Goal: Task Accomplishment & Management: Complete application form

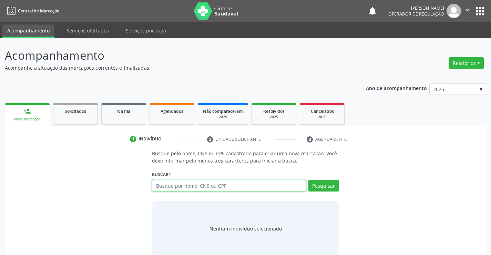
click at [168, 184] on input "text" at bounding box center [229, 186] width 154 height 12
type input "704007850067867"
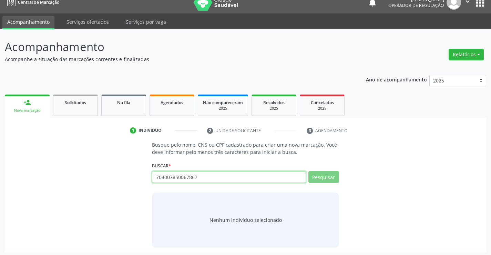
scroll to position [11, 0]
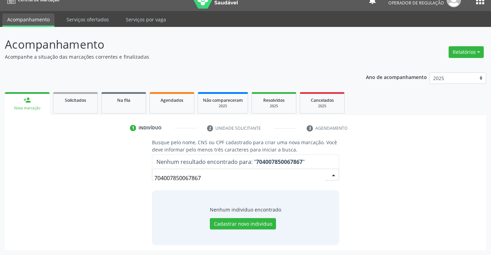
drag, startPoint x: 217, startPoint y: 180, endPoint x: 135, endPoint y: 179, distance: 82.1
click at [135, 179] on div "Busque pelo nome, CNS ou CPF cadastrado para criar uma nova marcação. Você deve…" at bounding box center [246, 192] width 472 height 106
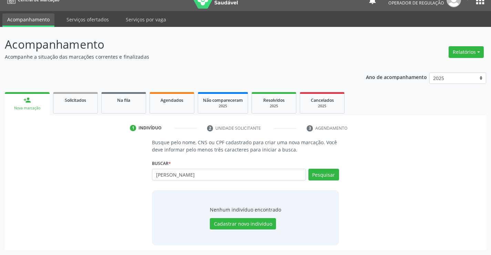
type input "MARIA DA PAZ"
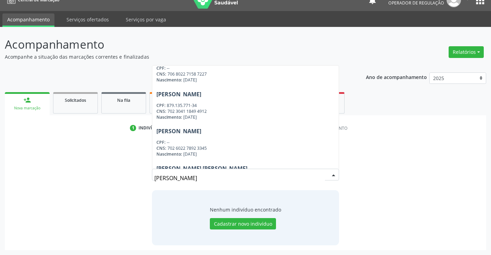
scroll to position [172, 0]
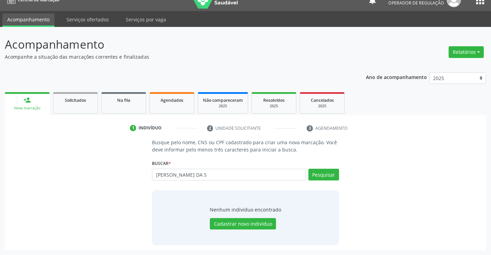
type input "MARIA DA PAZ DA S"
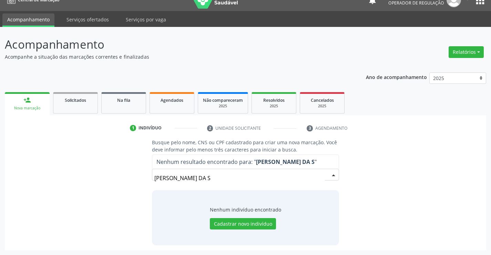
drag, startPoint x: 148, startPoint y: 179, endPoint x: 130, endPoint y: 178, distance: 17.6
click at [130, 178] on div "Busque pelo nome, CNS ou CPF cadastrado para criar uma nova marcação. Você deve…" at bounding box center [246, 192] width 472 height 106
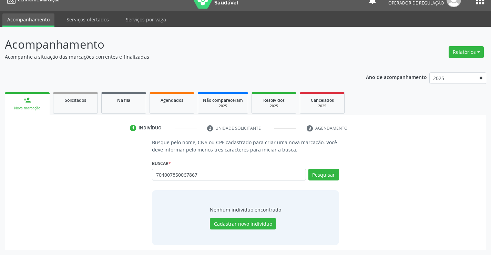
type input "704007850067867"
click at [251, 222] on button "Cadastrar novo indivíduo" at bounding box center [243, 224] width 66 height 12
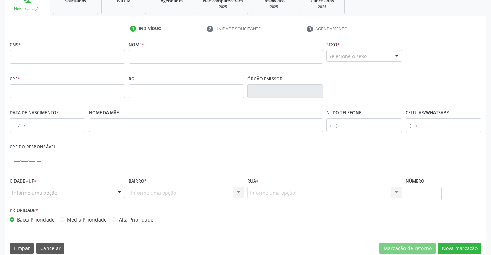
scroll to position [114, 0]
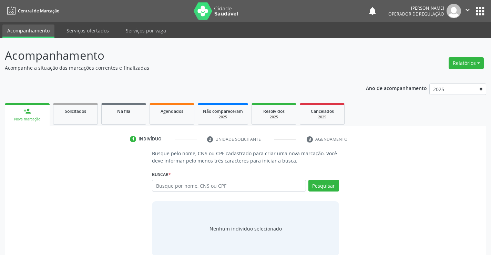
click at [181, 189] on input "text" at bounding box center [229, 186] width 154 height 12
type input "95543821549"
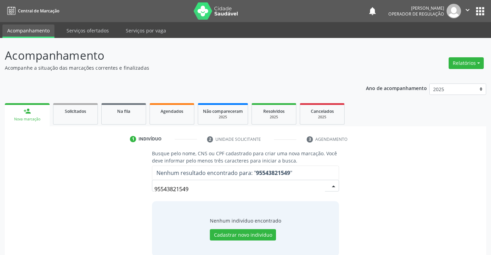
click at [347, 176] on div "Busque pelo nome, CNS ou CPF cadastrado para criar uma nova marcação. Você deve…" at bounding box center [246, 203] width 472 height 106
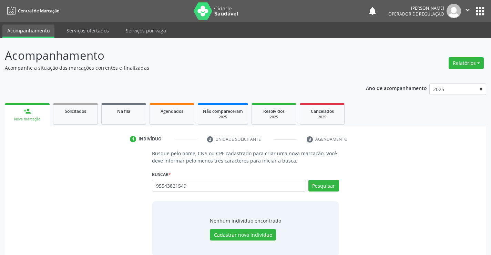
click at [416, 169] on div "Busque pelo nome, CNS ou CPF cadastrado para criar uma nova marcação. Você deve…" at bounding box center [246, 203] width 472 height 106
click at [247, 72] on div "Acompanhamento Acompanhe a situação das marcações correntes e finalizadas Relat…" at bounding box center [246, 154] width 482 height 214
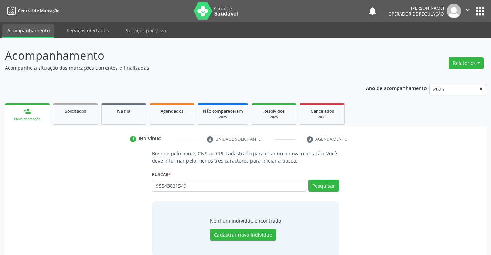
click at [247, 72] on div "Acompanhamento Acompanhe a situação das marcações correntes e finalizadas Relat…" at bounding box center [246, 154] width 482 height 214
drag, startPoint x: 198, startPoint y: 184, endPoint x: 118, endPoint y: 180, distance: 80.5
click at [118, 180] on div "Busque pelo nome, CNS ou CPF cadastrado para criar uma nova marcação. Você deve…" at bounding box center [246, 203] width 472 height 106
type input "700002794161908"
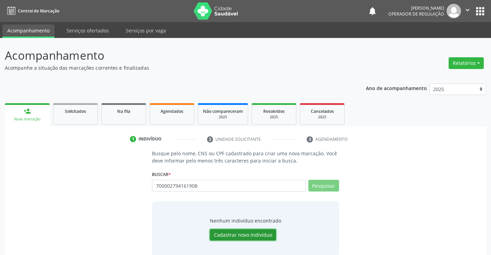
click at [248, 236] on button "Cadastrar novo indivíduo" at bounding box center [243, 235] width 66 height 12
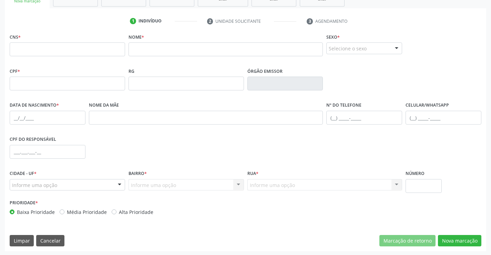
scroll to position [119, 0]
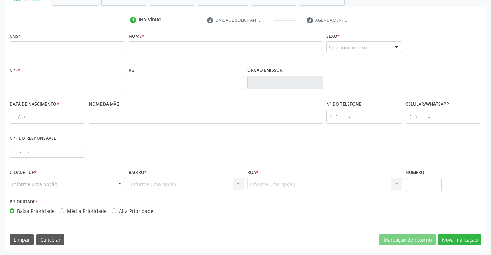
click at [19, 233] on div "CNS * Nome * Sexo * Selecione o sexo Masculino Feminino Nenhum resultado encont…" at bounding box center [246, 140] width 482 height 219
click at [20, 236] on button "Limpar" at bounding box center [22, 240] width 24 height 12
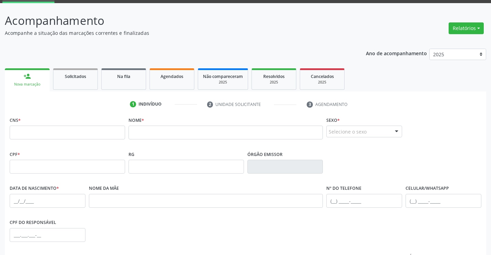
scroll to position [103, 0]
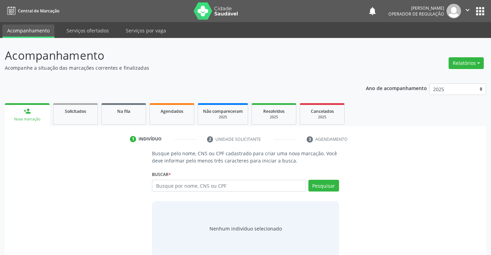
click at [179, 181] on input "text" at bounding box center [229, 186] width 154 height 12
type input "04705255500"
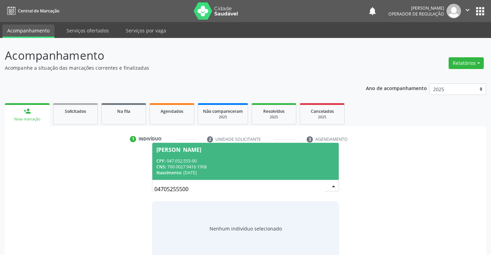
click at [222, 158] on div "CPF: 047.052.555-00" at bounding box center [246, 161] width 178 height 6
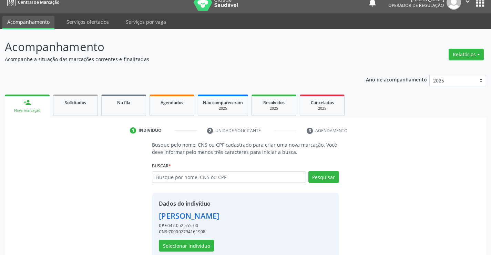
scroll to position [22, 0]
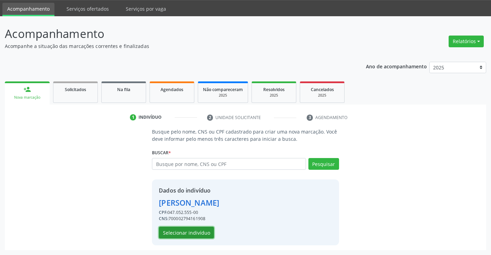
click at [173, 232] on button "Selecionar indivíduo" at bounding box center [186, 233] width 55 height 12
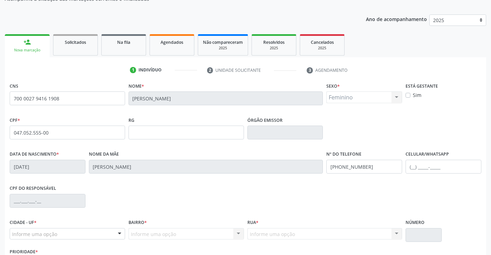
scroll to position [119, 0]
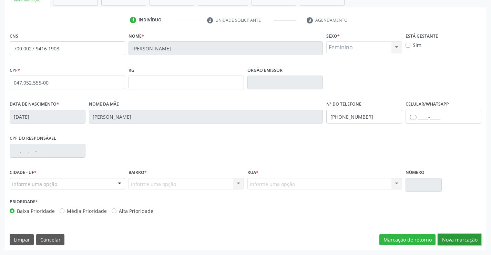
click at [469, 237] on button "Nova marcação" at bounding box center [459, 240] width 43 height 12
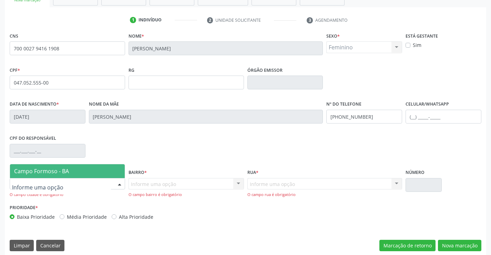
click at [114, 186] on div "Campo Formoso - BA Nenhum resultado encontrado para: " " Nenhuma opção encontra…" at bounding box center [68, 184] width 116 height 12
click at [76, 167] on span "Campo Formoso - BA" at bounding box center [67, 171] width 115 height 14
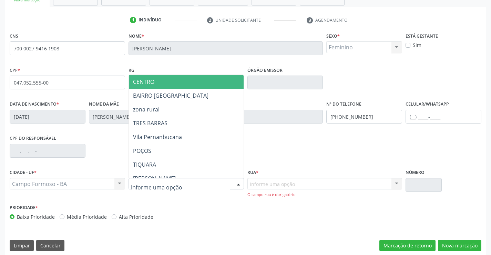
click at [166, 79] on span "CENTRO" at bounding box center [203, 82] width 149 height 14
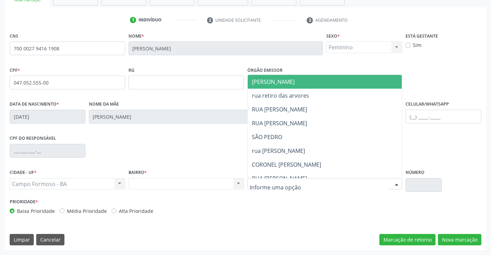
click at [322, 188] on div at bounding box center [325, 184] width 155 height 12
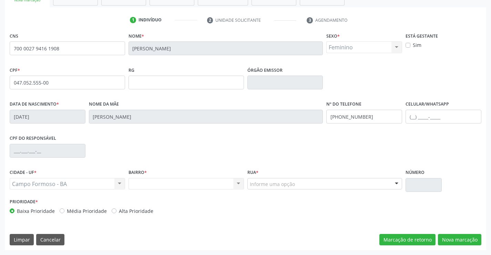
click at [291, 73] on div "Órgão emissor" at bounding box center [286, 77] width 76 height 24
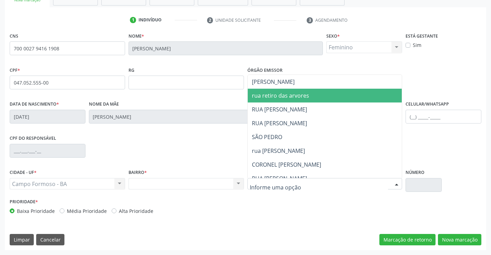
drag, startPoint x: 290, startPoint y: 96, endPoint x: 294, endPoint y: 102, distance: 7.3
click at [290, 96] on span "rua retiro das arvores" at bounding box center [280, 96] width 57 height 8
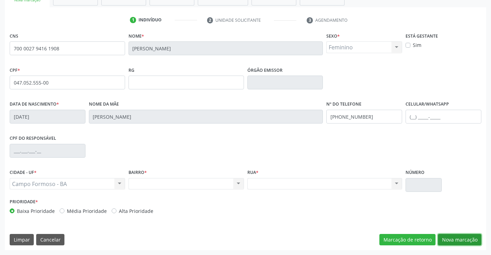
click at [452, 238] on button "Nova marcação" at bounding box center [459, 240] width 43 height 12
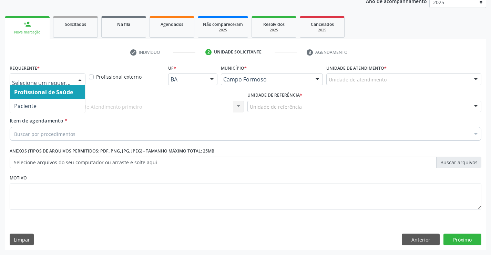
click at [75, 80] on div at bounding box center [80, 80] width 10 height 12
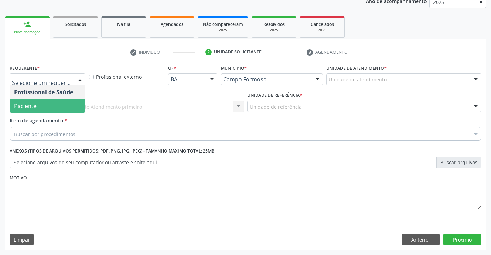
click at [47, 102] on span "Paciente" at bounding box center [47, 106] width 75 height 14
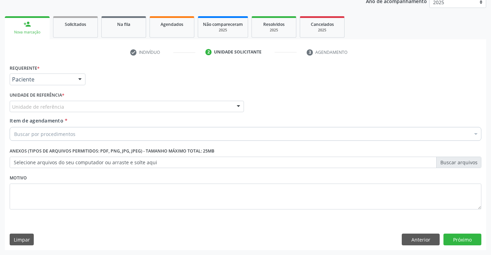
click at [73, 102] on div "Unidade de referência" at bounding box center [127, 107] width 234 height 12
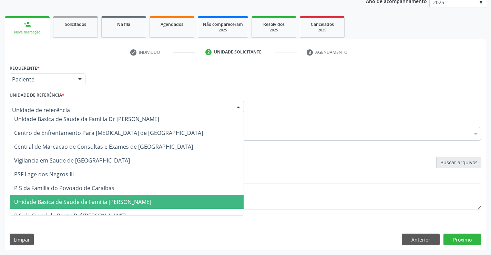
click at [83, 202] on span "Unidade Basica de Saude da Familia [PERSON_NAME]" at bounding box center [82, 202] width 137 height 8
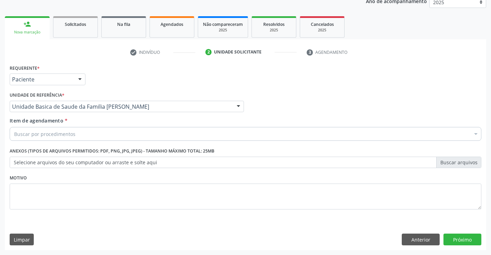
click at [94, 138] on div "Buscar por procedimentos" at bounding box center [246, 134] width 472 height 14
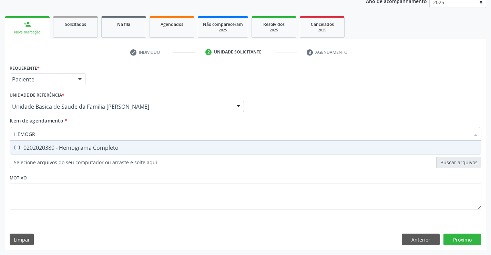
type input "HEMOGRA"
click at [80, 147] on div "0202020380 - Hemograma Completo" at bounding box center [245, 148] width 463 height 6
checkbox Completo "true"
type input "HEMOGRA"
click at [126, 93] on div "Unidade de referência * Unidade Basica de Saude da Familia Maninho Ferreira Uni…" at bounding box center [127, 101] width 234 height 22
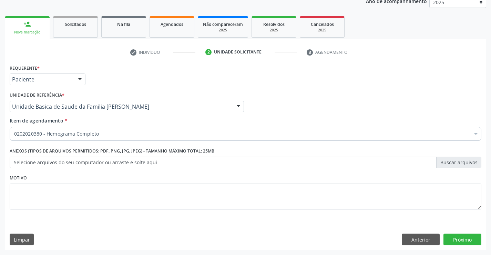
drag, startPoint x: 65, startPoint y: 136, endPoint x: 62, endPoint y: 136, distance: 3.5
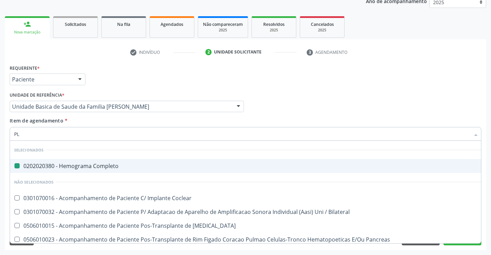
type input "PLA"
checkbox Completo "false"
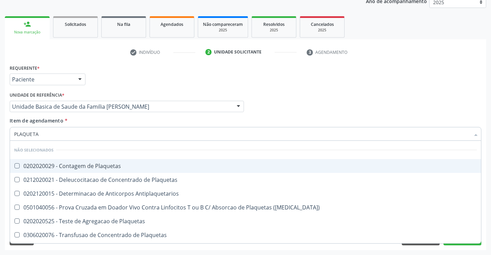
type input "PLAQUETAS"
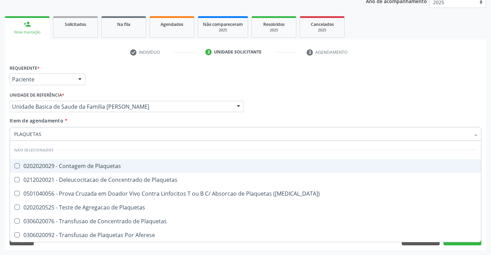
drag, startPoint x: 71, startPoint y: 165, endPoint x: 63, endPoint y: 168, distance: 8.4
click at [70, 165] on div "0202020029 - Contagem de Plaquetas" at bounding box center [245, 166] width 463 height 6
checkbox Plaquetas "true"
type input "PLAQUETAS"
click at [140, 78] on div "Requerente * Paciente Profissional de Saúde Paciente Nenhum resultado encontrad…" at bounding box center [246, 76] width 476 height 27
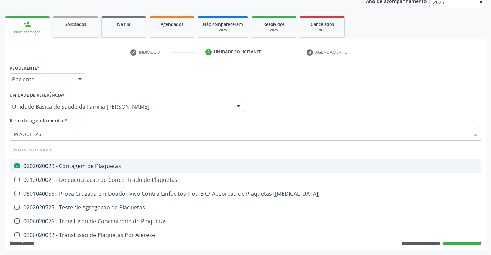
checkbox Plaquetas "true"
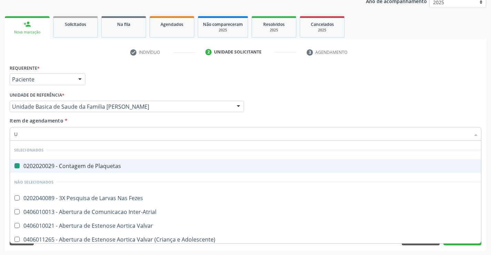
type input "UR"
checkbox Plaquetas "false"
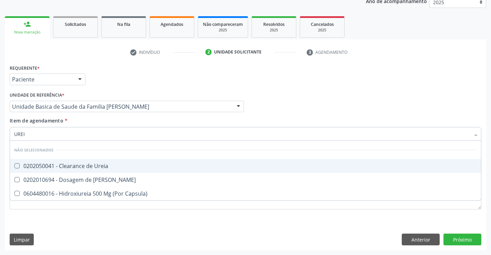
type input "UREIA"
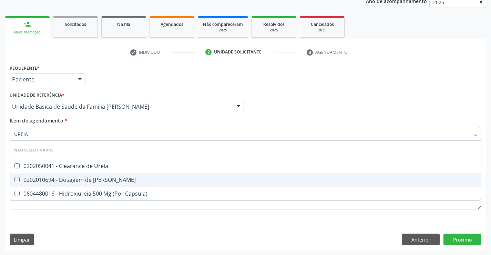
click at [62, 179] on div "0202010694 - Dosagem de Ureia" at bounding box center [245, 180] width 463 height 6
checkbox Ureia "true"
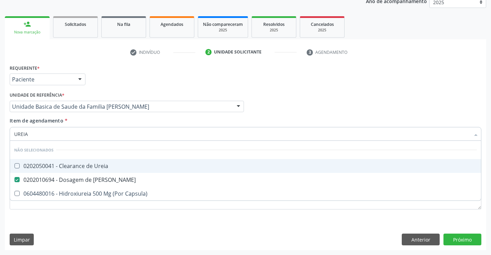
click at [126, 77] on div "Requerente * Paciente Profissional de Saúde Paciente Nenhum resultado encontrad…" at bounding box center [246, 76] width 476 height 27
checkbox Ureia "true"
checkbox Capsula\) "true"
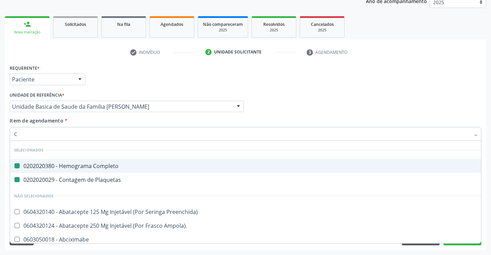
type input "CR"
checkbox Completo "false"
checkbox Plaquetas "false"
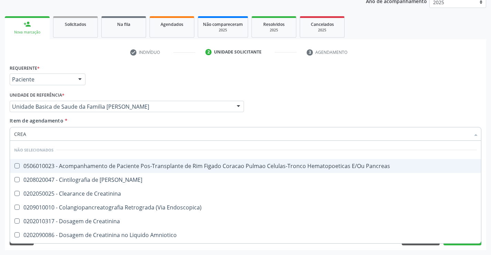
type input "CREAT"
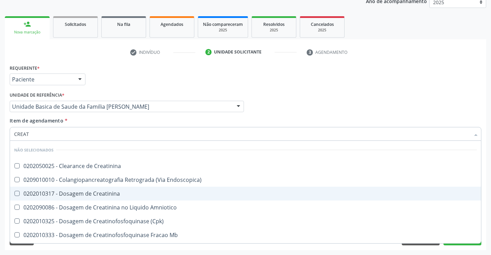
drag, startPoint x: 52, startPoint y: 197, endPoint x: 53, endPoint y: 193, distance: 4.2
click at [51, 198] on span "0202010317 - Dosagem de Creatinina" at bounding box center [245, 194] width 471 height 14
checkbox Creatinina "true"
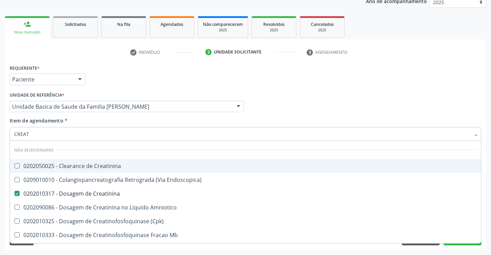
drag, startPoint x: 118, startPoint y: 83, endPoint x: 67, endPoint y: 144, distance: 79.1
click at [118, 83] on div "Requerente * Paciente Profissional de Saúde Paciente Nenhum resultado encontrad…" at bounding box center [246, 76] width 476 height 27
checkbox Creatinina "true"
checkbox Endoscopica\) "true"
checkbox Amniotico "true"
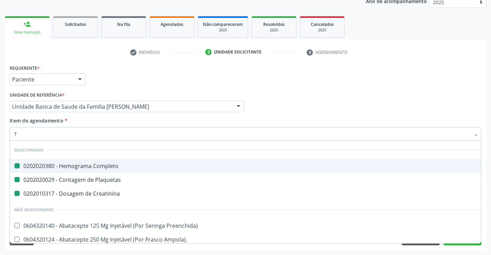
type input "TG"
checkbox Completo "false"
checkbox Plaquetas "false"
checkbox Creatinina "false"
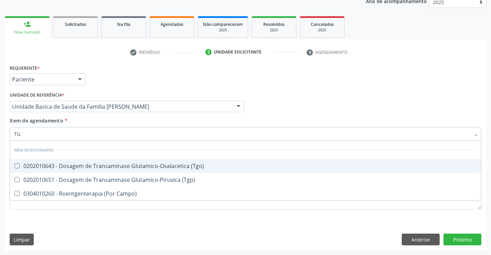
drag, startPoint x: 61, startPoint y: 164, endPoint x: 57, endPoint y: 171, distance: 8.2
click at [60, 165] on div "0202010643 - Dosagem de Transaminase Glutamico-Oxalacetica (Tgo)" at bounding box center [245, 166] width 463 height 6
checkbox \(Tgo\) "true"
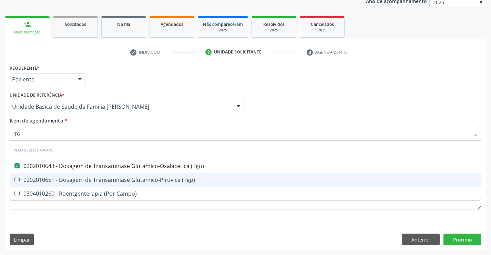
click at [56, 178] on div "0202010651 - Dosagem de Transaminase Glutamico-Piruvica (Tgp)" at bounding box center [245, 180] width 463 height 6
checkbox \(Tgp\) "true"
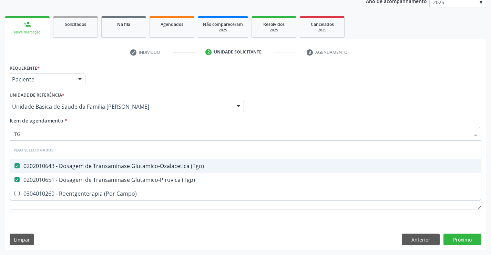
click at [110, 75] on div "Requerente * Paciente Profissional de Saúde Paciente Nenhum resultado encontrad…" at bounding box center [246, 76] width 476 height 27
checkbox Campo\) "true"
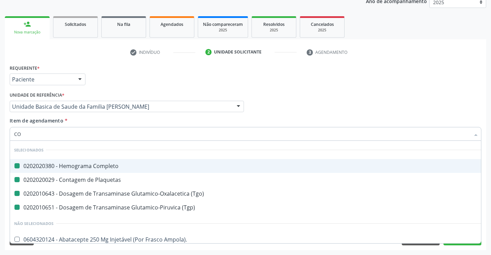
type input "COL"
checkbox Completo "false"
checkbox Plaquetas "false"
checkbox \(Tgo\) "false"
checkbox \(Tgp\) "false"
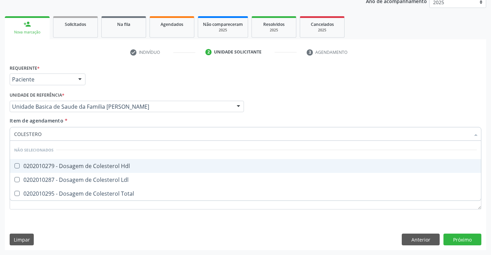
type input "COLESTEROL"
click at [53, 160] on span "0202010279 - Dosagem de Colesterol Hdl" at bounding box center [245, 166] width 471 height 14
checkbox Hdl "true"
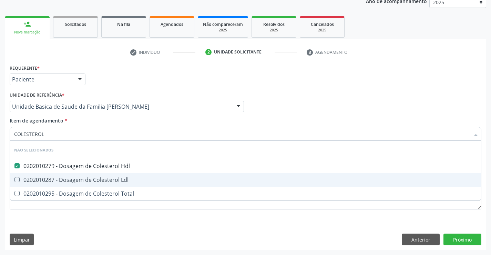
click at [49, 177] on div "0202010287 - Dosagem de Colesterol Ldl" at bounding box center [245, 180] width 463 height 6
checkbox Ldl "true"
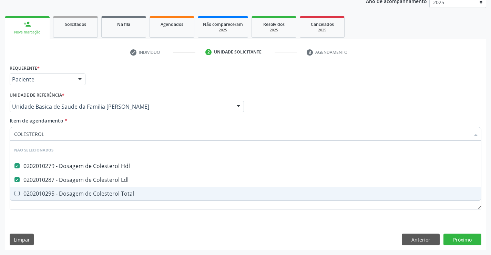
click at [46, 194] on div "0202010295 - Dosagem de Colesterol Total" at bounding box center [245, 194] width 463 height 6
checkbox Total "true"
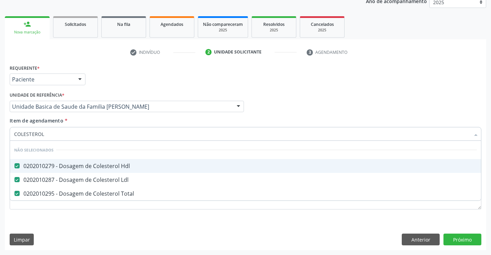
drag, startPoint x: 112, startPoint y: 70, endPoint x: 70, endPoint y: 120, distance: 65.3
click at [112, 70] on div "Requerente * Paciente Profissional de Saúde Paciente Nenhum resultado encontrad…" at bounding box center [246, 76] width 476 height 27
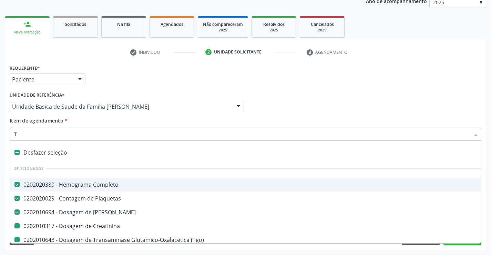
type input "TR"
checkbox Creatinina "false"
checkbox \(Tgo\) "false"
checkbox \(Tgp\) "false"
checkbox Hdl "false"
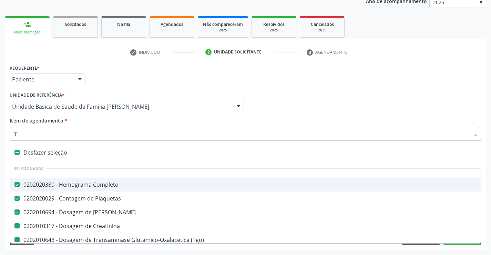
checkbox Ldl "false"
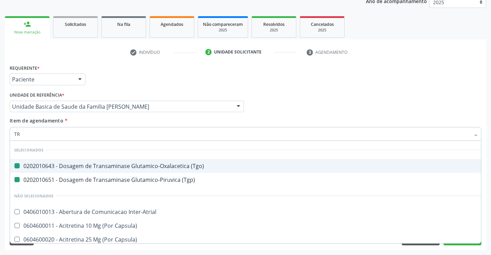
type input "TRI"
checkbox \(Tgo\) "false"
checkbox \(Tgp\) "false"
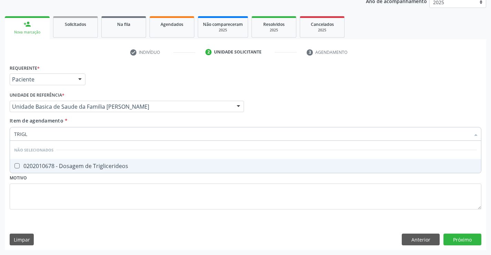
type input "TRIGLI"
click at [67, 164] on div "0202010678 - Dosagem de Triglicerideos" at bounding box center [245, 166] width 463 height 6
checkbox Triglicerideos "true"
drag, startPoint x: 117, startPoint y: 69, endPoint x: 65, endPoint y: 128, distance: 78.5
click at [116, 69] on div "Requerente * Paciente Profissional de Saúde Paciente Nenhum resultado encontrad…" at bounding box center [246, 76] width 476 height 27
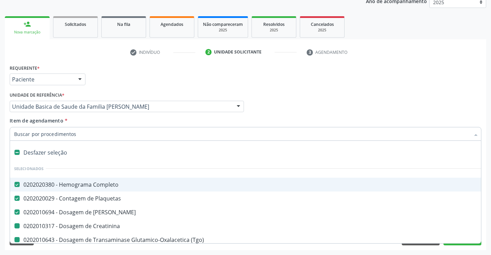
type input "H"
checkbox Creatinina "false"
checkbox \(Tgo\) "false"
checkbox \(Tgp\) "false"
checkbox Hdl "false"
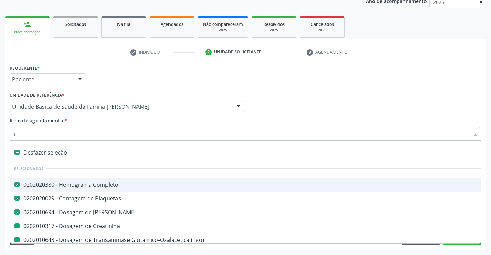
checkbox Ldl "false"
checkbox Total "false"
checkbox Triglicerideos "false"
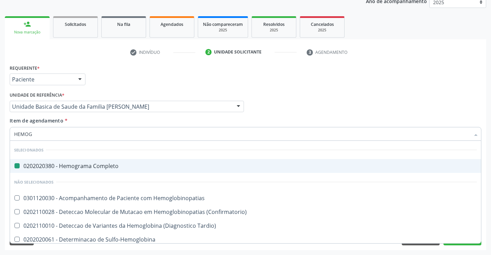
type input "HEMOGL"
checkbox Completo "false"
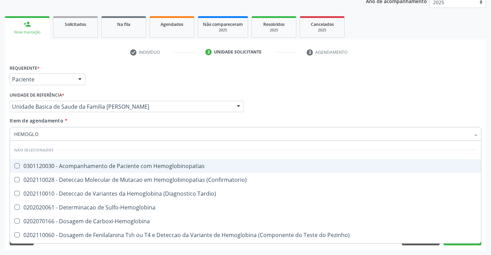
type input "HEMOGLOB"
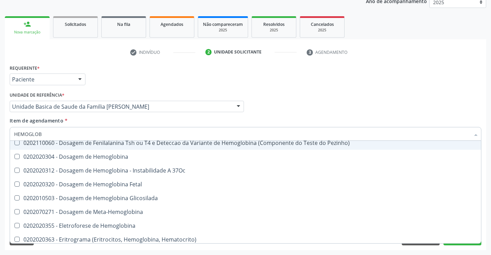
scroll to position [103, 0]
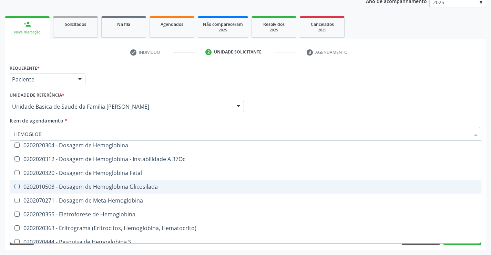
click at [122, 184] on div "0202010503 - Dosagem de Hemoglobina Glicosilada" at bounding box center [245, 187] width 463 height 6
checkbox Glicosilada "true"
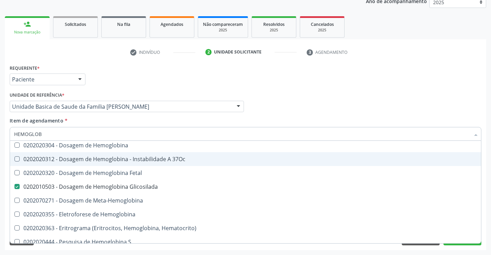
click at [145, 77] on div "Requerente * Paciente Profissional de Saúde Paciente Nenhum resultado encontrad…" at bounding box center [246, 76] width 476 height 27
checkbox Hemoglobinopatias "true"
checkbox Sulfo-Hemoglobina "true"
checkbox Carboxi-Hemoglobina "true"
checkbox Pezinho\) "true"
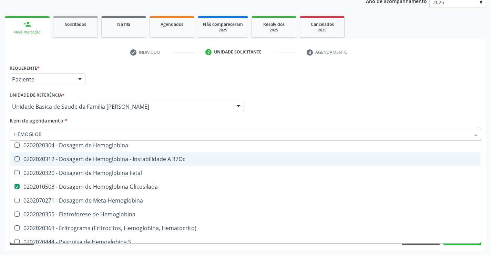
checkbox Hemoglobina "true"
checkbox 37Oc "true"
checkbox Fetal "true"
checkbox Meta-Hemoglobina "true"
checkbox Tardio\) "true"
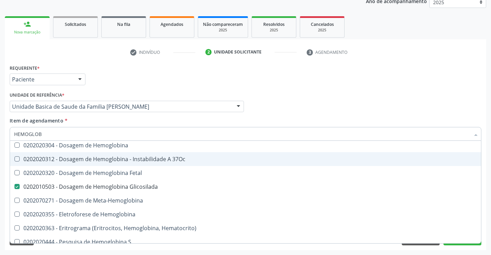
checkbox \(Confirmatorio\) "true"
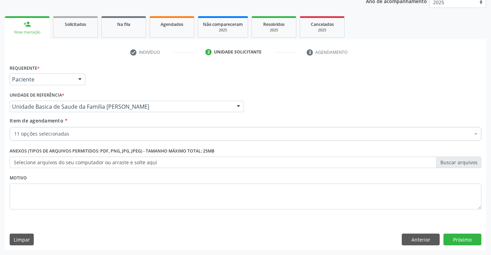
scroll to position [0, 0]
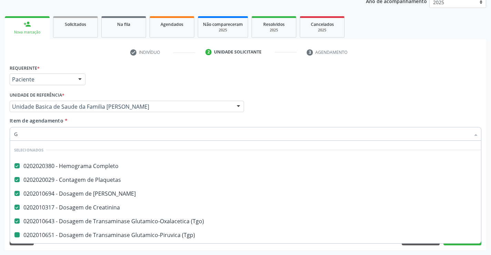
type input "GL"
checkbox \(Tgp\) "false"
checkbox Hdl "false"
checkbox Ldl "false"
checkbox Total "false"
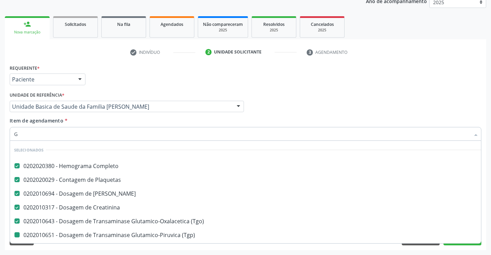
checkbox Triglicerideos "false"
checkbox Glicosilada "false"
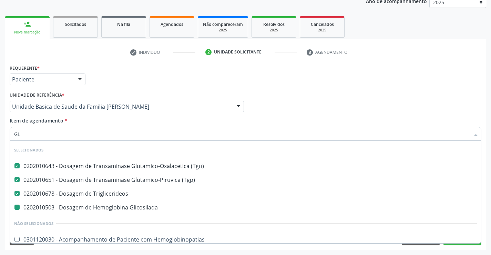
type input "GLI"
checkbox Glicosilada "false"
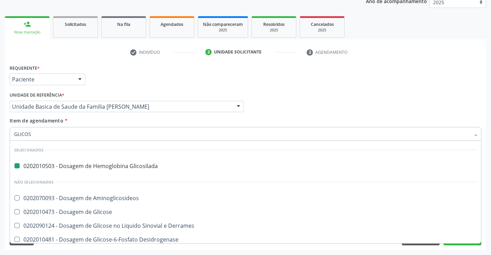
type input "GLICOSE"
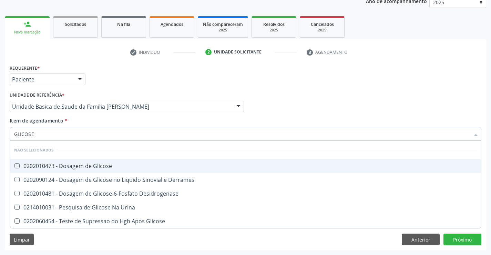
click at [56, 166] on div "0202010473 - Dosagem de Glicose" at bounding box center [245, 166] width 463 height 6
checkbox Glicose "true"
click at [105, 81] on div "Requerente * Paciente Profissional de Saúde Paciente Nenhum resultado encontrad…" at bounding box center [246, 76] width 476 height 27
checkbox Urina "true"
checkbox Glicose "true"
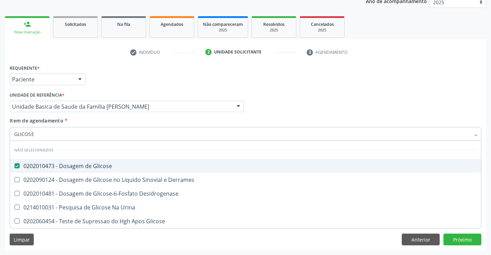
checkbox Desidrogenase "true"
checkbox Derrames "true"
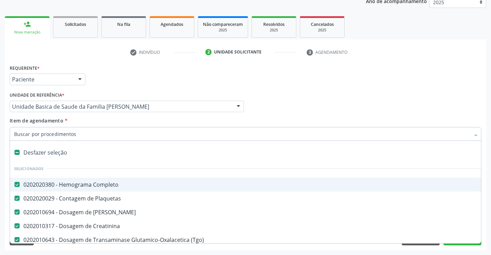
type input "U"
checkbox \(Tgp\) "false"
checkbox Hdl "false"
checkbox Ldl "false"
checkbox Total "false"
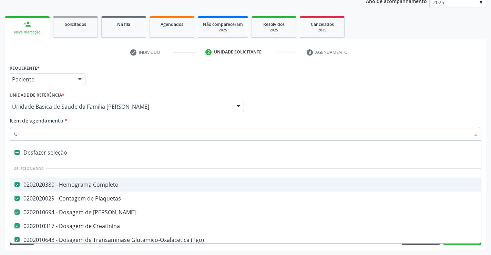
checkbox Triglicerideos "false"
checkbox Glicosilada "false"
checkbox Glicose "false"
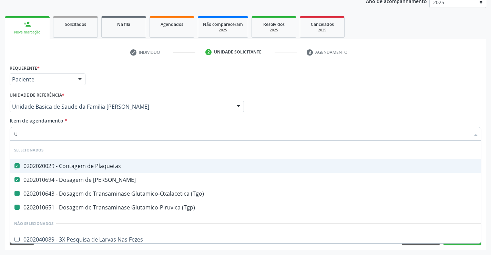
type input "UR"
checkbox \(Tgp\) "false"
checkbox \(Tgo\) "false"
type input "URI"
checkbox Plaquetas "false"
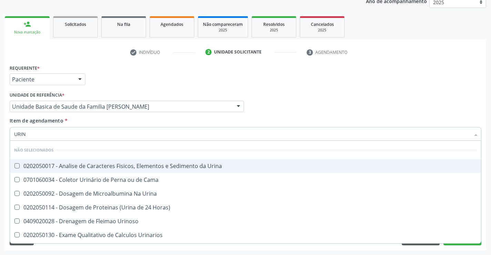
type input "URINA"
click at [70, 167] on div "0202050017 - Analise de Caracteres Fisicos, Elementos e Sedimento da Urina" at bounding box center [245, 166] width 463 height 6
checkbox Urina "true"
click at [121, 84] on div "Requerente * Paciente Profissional de Saúde Paciente Nenhum resultado encontrad…" at bounding box center [246, 76] width 476 height 27
checkbox Urinarios "true"
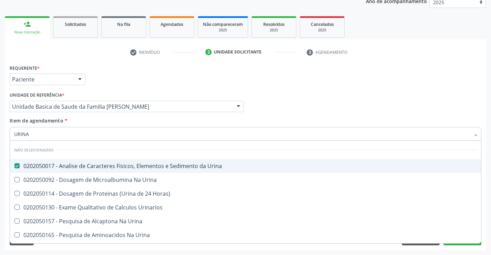
checkbox Horas\) "true"
checkbox Urina "true"
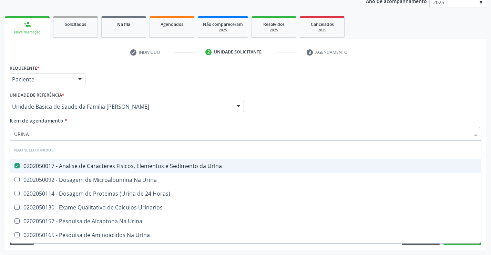
checkbox Urina "true"
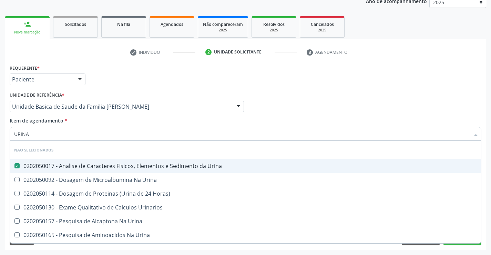
checkbox Urina "true"
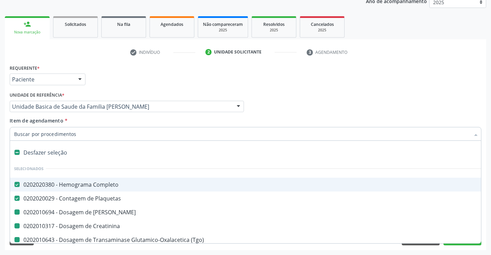
type input "F"
checkbox Creatinina "false"
checkbox Ureia "false"
checkbox \(Tgp\) "false"
checkbox Hdl "false"
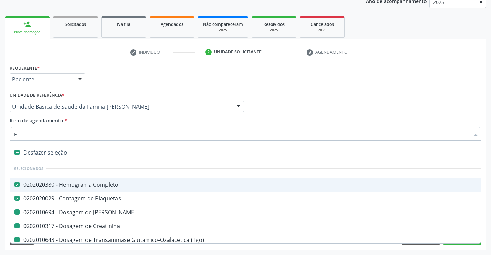
checkbox Ldl "false"
checkbox Total "false"
checkbox Triglicerideos "false"
checkbox Glicosilada "false"
checkbox Glicose "false"
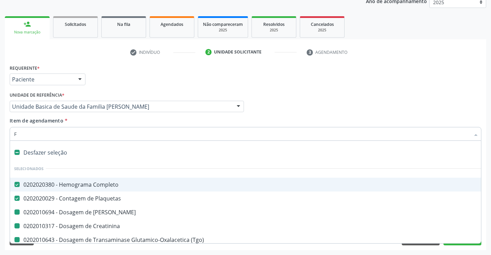
checkbox Urina "false"
checkbox \(Tgo\) "false"
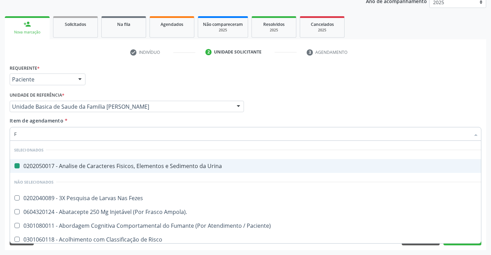
type input "FE"
checkbox Urina "false"
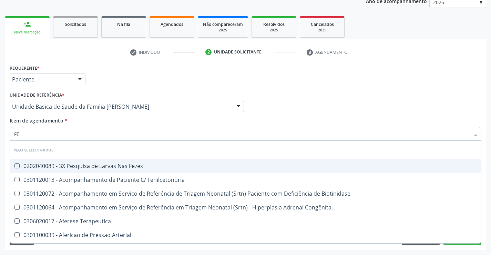
type input "FEZ"
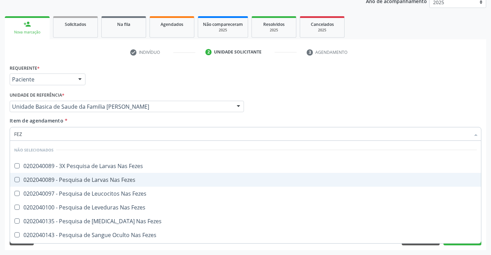
click at [63, 180] on div "0202040089 - Pesquisa de Larvas Nas Fezes" at bounding box center [245, 180] width 463 height 6
checkbox Fezes "true"
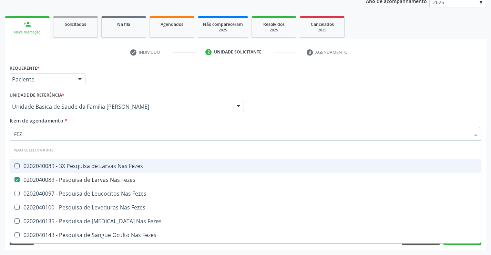
click at [207, 80] on div "Requerente * Paciente Profissional de Saúde Paciente Nenhum resultado encontrad…" at bounding box center [246, 76] width 476 height 27
checkbox Fezes "true"
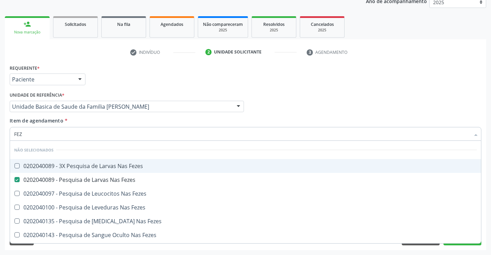
checkbox Fezes "true"
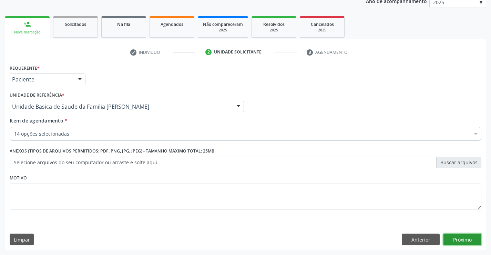
click at [463, 239] on button "Próximo" at bounding box center [463, 239] width 38 height 12
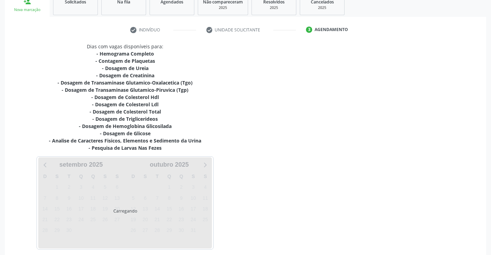
scroll to position [139, 0]
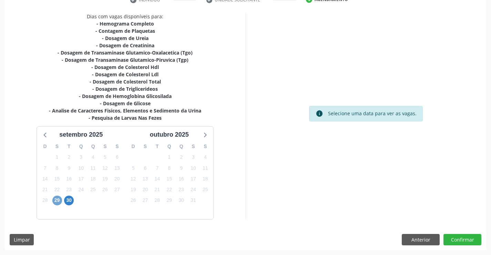
click at [57, 201] on span "29" at bounding box center [57, 201] width 10 height 10
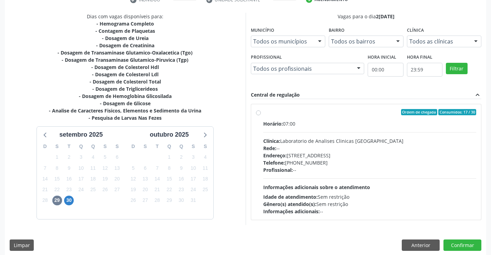
click at [392, 183] on div "Horário: 07:00 Clínica: Laboratorio de Analises Clinicas Sao Francisco Rede: --…" at bounding box center [369, 167] width 213 height 95
click at [261, 115] on input "Ordem de chegada Consumidos: 17 / 30 Horário: 07:00 Clínica: Laboratorio de Ana…" at bounding box center [258, 112] width 5 height 6
radio input "true"
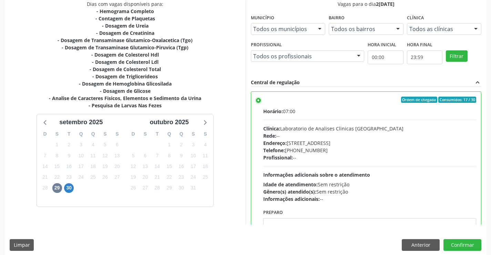
scroll to position [157, 0]
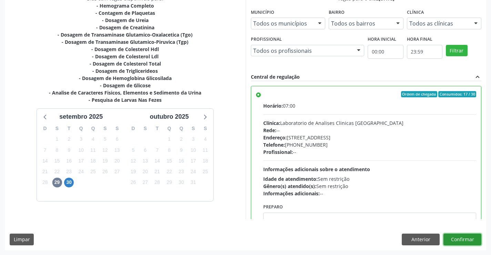
click at [463, 243] on button "Confirmar" at bounding box center [463, 239] width 38 height 12
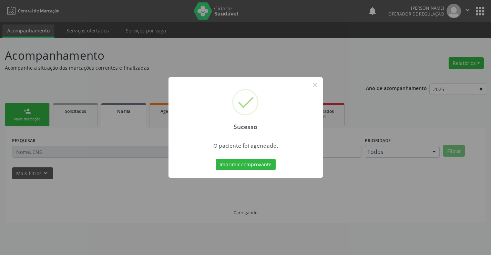
scroll to position [0, 0]
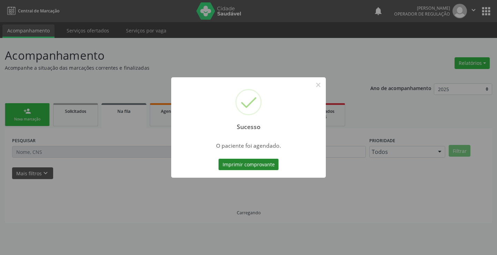
click at [255, 162] on button "Imprimir comprovante" at bounding box center [248, 165] width 60 height 12
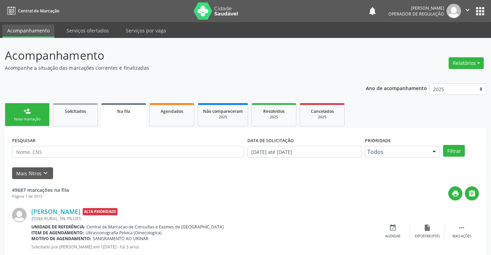
click at [20, 110] on link "person_add Nova marcação" at bounding box center [27, 114] width 45 height 23
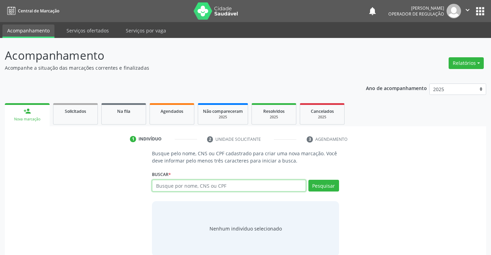
click at [170, 184] on input "text" at bounding box center [229, 186] width 154 height 12
type input "702505381757030"
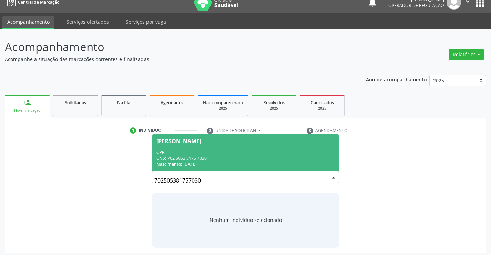
scroll to position [11, 0]
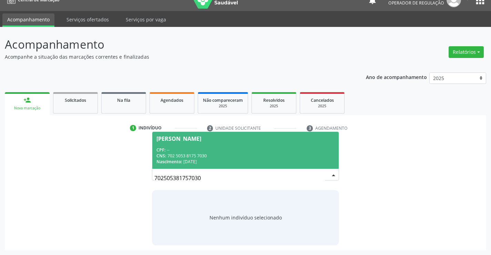
click at [220, 149] on div "CPF: --" at bounding box center [246, 150] width 178 height 6
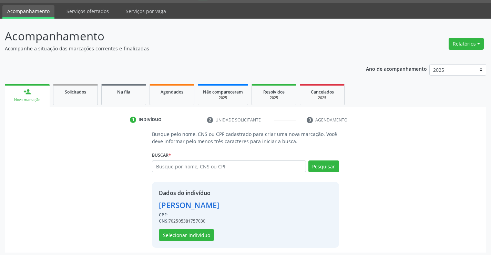
scroll to position [22, 0]
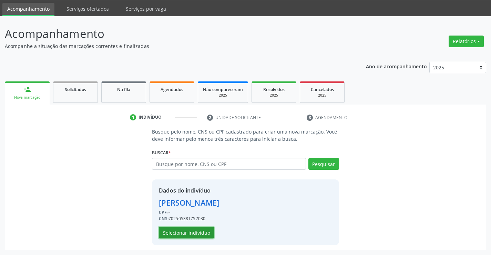
click at [194, 232] on button "Selecionar indivíduo" at bounding box center [186, 233] width 55 height 12
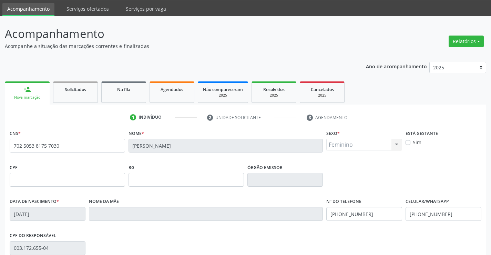
scroll to position [119, 0]
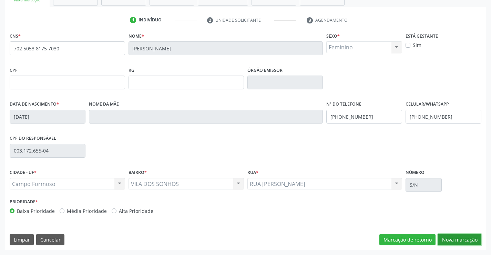
click at [461, 239] on button "Nova marcação" at bounding box center [459, 240] width 43 height 12
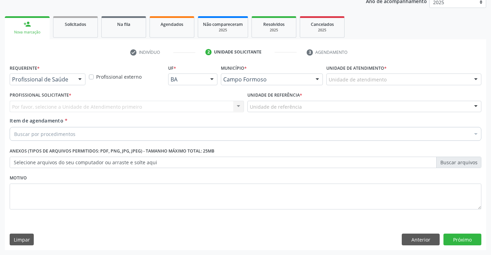
scroll to position [87, 0]
click at [78, 78] on div at bounding box center [80, 80] width 10 height 12
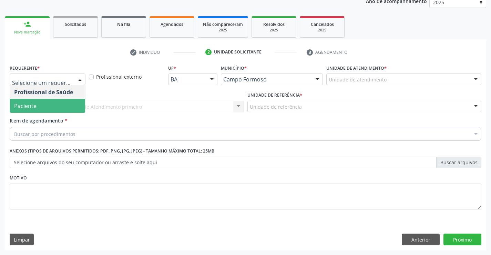
click at [48, 109] on span "Paciente" at bounding box center [47, 106] width 75 height 14
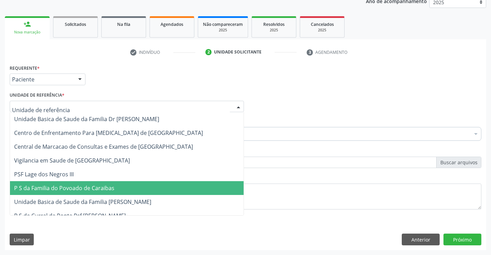
click at [66, 190] on span "P S da Familia do Povoado de Caraibas" at bounding box center [64, 188] width 100 height 8
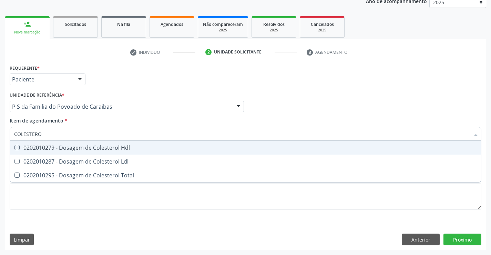
type input "COLESTEROL"
click at [60, 148] on div "0202010279 - Dosagem de Colesterol Hdl" at bounding box center [245, 148] width 463 height 6
checkbox Hdl "true"
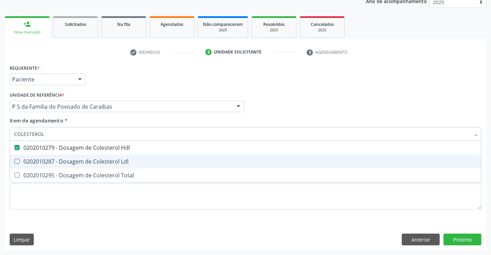
drag, startPoint x: 58, startPoint y: 158, endPoint x: 56, endPoint y: 161, distance: 3.6
click at [57, 159] on div "0202010287 - Dosagem de Colesterol Ldl" at bounding box center [245, 162] width 463 height 6
checkbox Ldl "true"
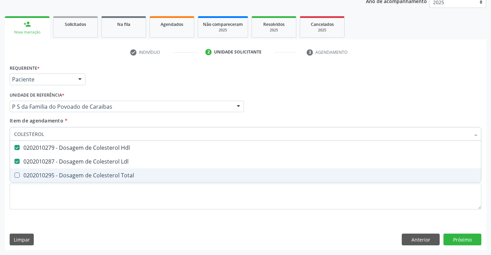
click at [52, 170] on span "0202010295 - Dosagem de Colesterol Total" at bounding box center [245, 175] width 471 height 14
checkbox Total "true"
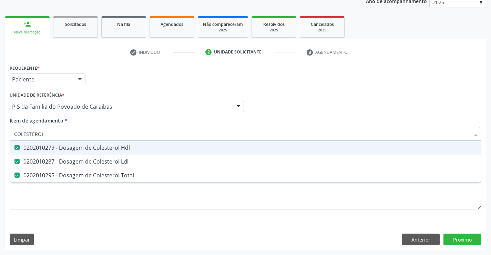
click at [117, 81] on div "Requerente * Paciente Profissional de Saúde Paciente Nenhum resultado encontrad…" at bounding box center [246, 76] width 476 height 27
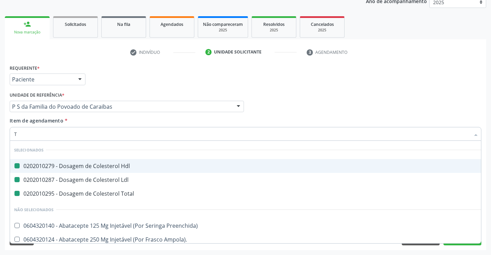
type input "TR"
checkbox Hdl "false"
checkbox Ldl "false"
checkbox Total "false"
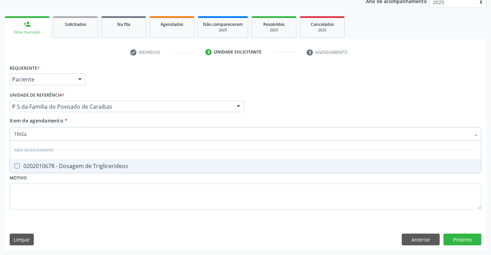
type input "TRIGLI"
click at [40, 167] on div "0202010678 - Dosagem de Triglicerideos" at bounding box center [245, 166] width 463 height 6
checkbox Triglicerideos "true"
click at [111, 81] on div "Requerente * Paciente Profissional de Saúde Paciente Nenhum resultado encontrad…" at bounding box center [246, 76] width 476 height 27
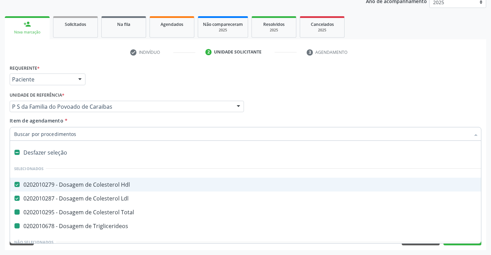
type input "H"
checkbox Total "false"
checkbox Triglicerideos "false"
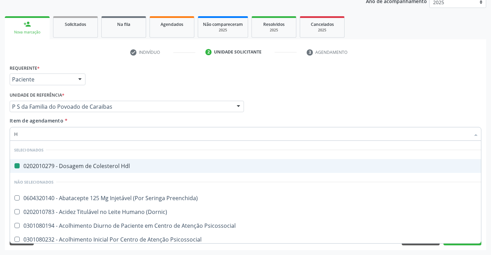
type input "HE"
checkbox Hdl "false"
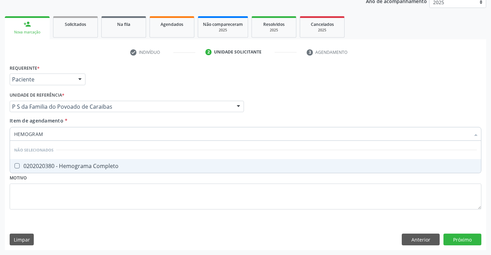
type input "HEMOGRAMA"
click at [48, 163] on div "0202020380 - Hemograma Completo" at bounding box center [245, 166] width 463 height 6
checkbox Completo "true"
click at [106, 91] on div "Unidade de referência * P S da Familia do Povoado de Caraibas Unidade Basica de…" at bounding box center [127, 101] width 234 height 22
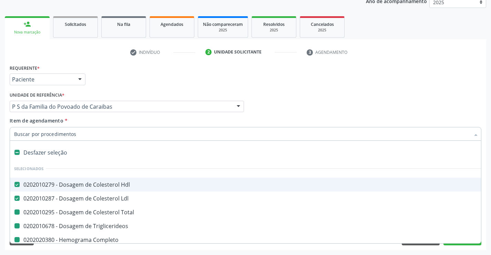
type input "P"
checkbox Total "false"
checkbox Triglicerideos "false"
checkbox Completo "false"
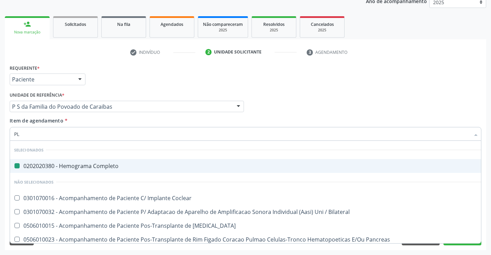
type input "PLA"
checkbox Completo "false"
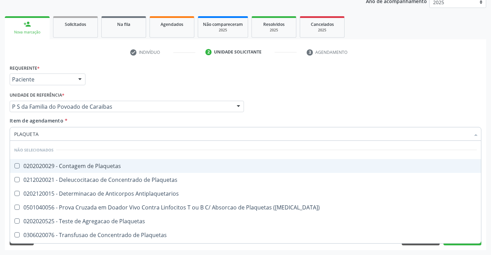
type input "PLAQUETAS"
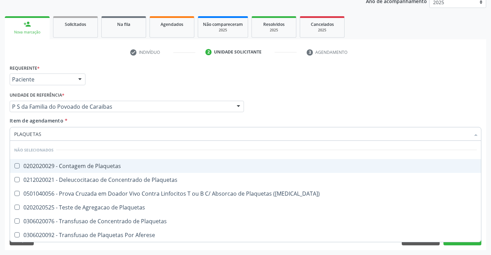
click at [41, 167] on div "0202020029 - Contagem de Plaquetas" at bounding box center [245, 166] width 463 height 6
checkbox Plaquetas "true"
click at [121, 78] on div "Requerente * Paciente Profissional de Saúde Paciente Nenhum resultado encontrad…" at bounding box center [246, 76] width 476 height 27
checkbox Match\) "true"
checkbox Plaquetas "true"
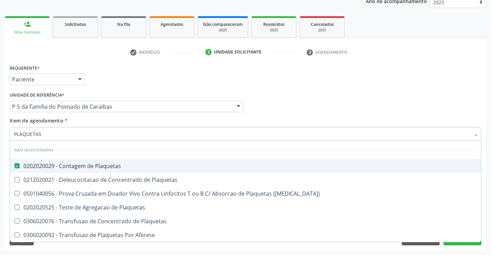
checkbox Plaquetas "true"
checkbox Aferese "true"
checkbox Plaquetas "true"
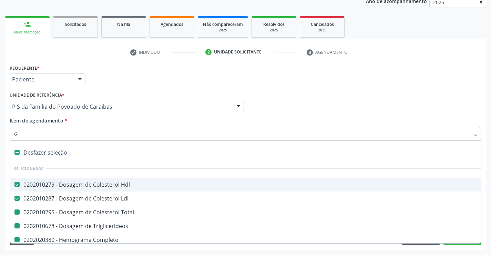
type input "GL"
checkbox Total "false"
checkbox Triglicerideos "false"
checkbox Completo "false"
checkbox Plaquetas "false"
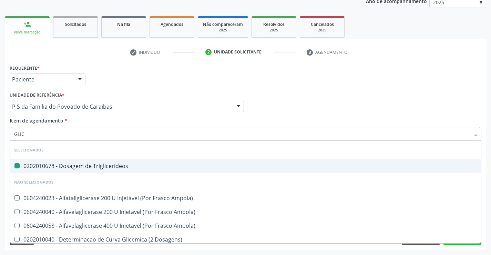
type input "GLICO"
checkbox Triglicerideos "false"
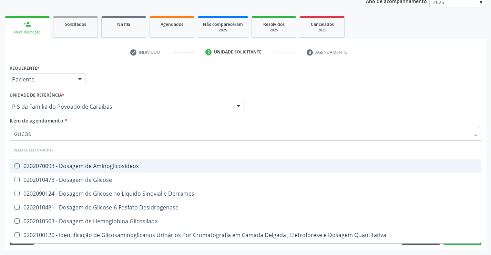
type input "GLICOSE"
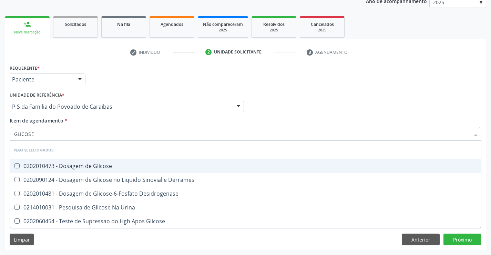
click at [48, 165] on div "0202010473 - Dosagem de Glicose" at bounding box center [245, 166] width 463 height 6
checkbox Glicose "true"
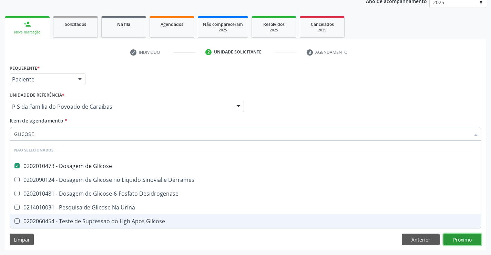
click at [463, 239] on div "Requerente * Paciente Profissional de Saúde Paciente Nenhum resultado encontrad…" at bounding box center [246, 156] width 482 height 187
checkbox Desidrogenase "true"
checkbox Urina "true"
checkbox Glicose "true"
checkbox Derrames "true"
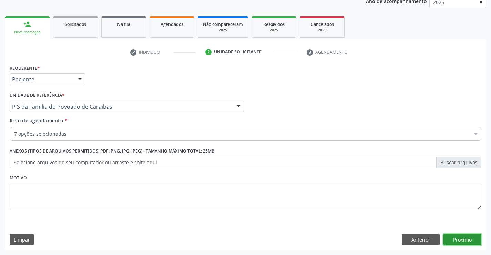
click at [463, 239] on button "Próximo" at bounding box center [463, 239] width 38 height 12
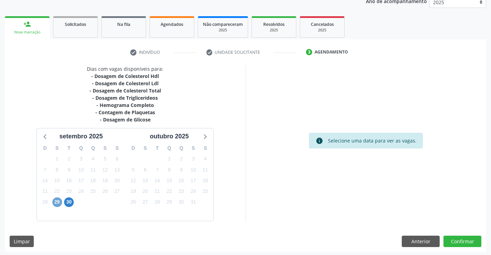
click at [57, 202] on span "29" at bounding box center [57, 202] width 10 height 10
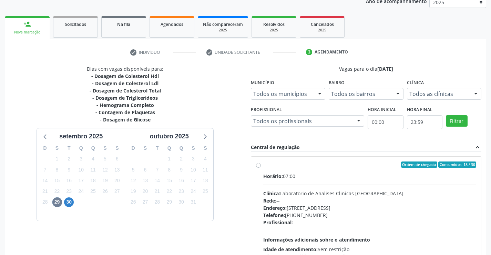
click at [381, 201] on div "Rede: --" at bounding box center [369, 200] width 213 height 7
click at [261, 168] on input "Ordem de chegada Consumidos: 18 / 30 Horário: 07:00 Clínica: Laboratorio de Ana…" at bounding box center [258, 164] width 5 height 6
radio input "true"
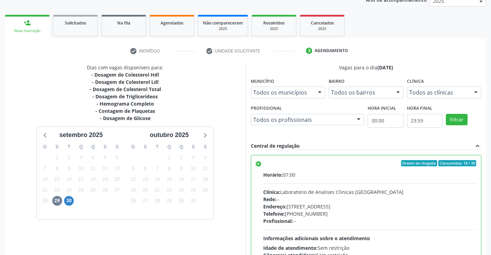
scroll to position [157, 0]
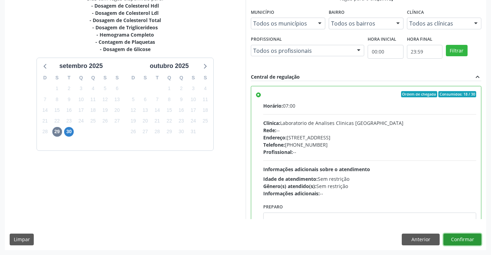
click at [468, 236] on button "Confirmar" at bounding box center [463, 239] width 38 height 12
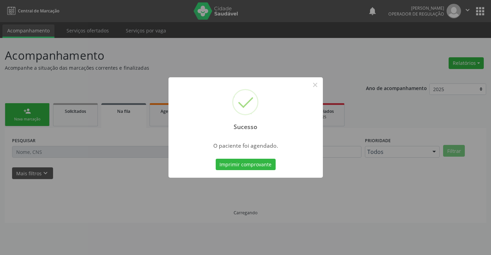
scroll to position [0, 0]
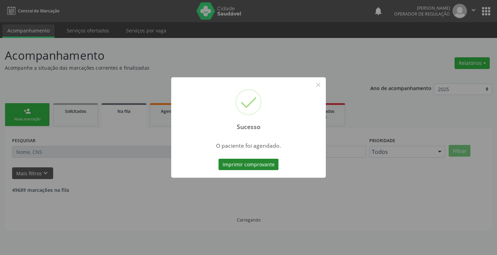
click at [264, 162] on button "Imprimir comprovante" at bounding box center [248, 165] width 60 height 12
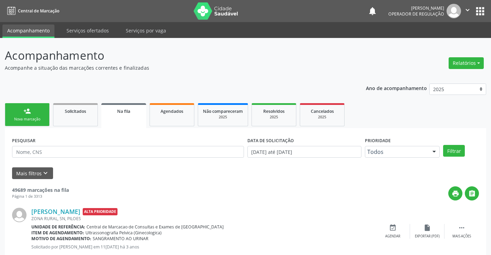
click at [34, 117] on div "Nova marcação" at bounding box center [27, 119] width 34 height 5
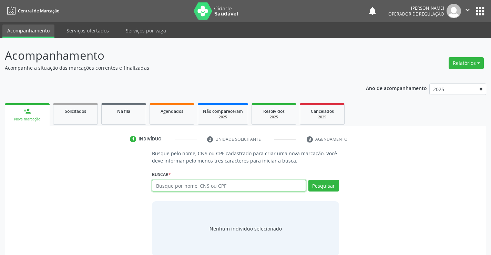
click at [209, 183] on input "text" at bounding box center [229, 186] width 154 height 12
type input "706002351006546"
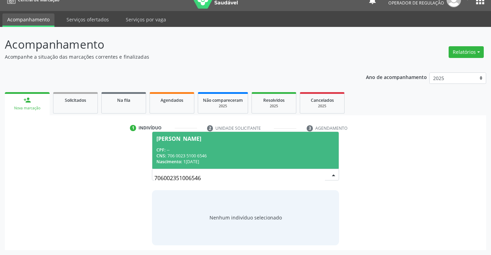
click at [326, 171] on div "706002351006546 Daniel Felix da Silva CPF: -- CNS: 706 0023 5100 6546 Nasciment…" at bounding box center [245, 177] width 187 height 17
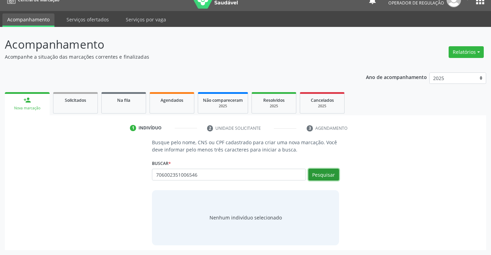
click at [323, 176] on button "Pesquisar" at bounding box center [324, 175] width 31 height 12
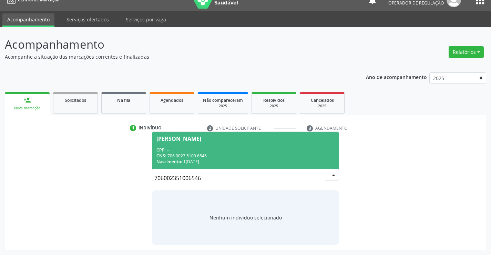
click at [230, 156] on div "CNS: 706 0023 5100 6546" at bounding box center [246, 156] width 178 height 6
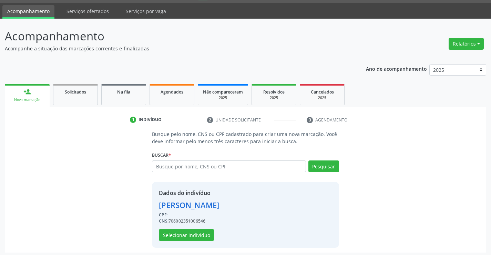
scroll to position [22, 0]
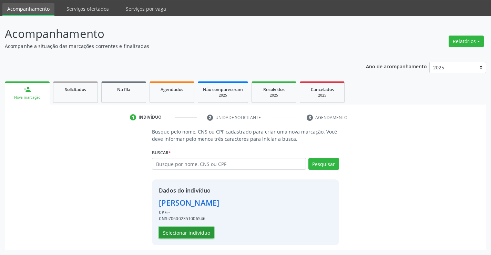
click at [192, 234] on button "Selecionar indivíduo" at bounding box center [186, 233] width 55 height 12
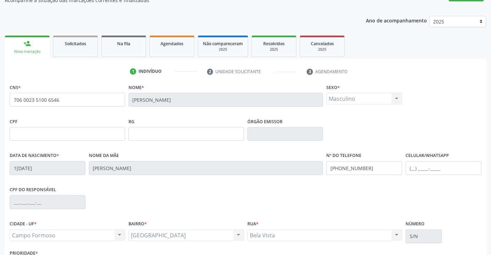
scroll to position [119, 0]
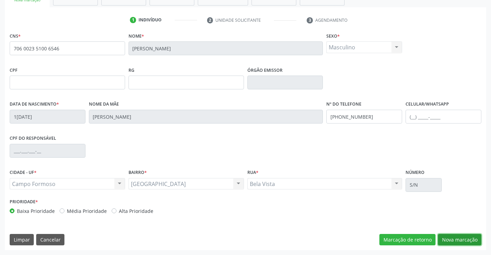
click at [460, 245] on button "Nova marcação" at bounding box center [459, 240] width 43 height 12
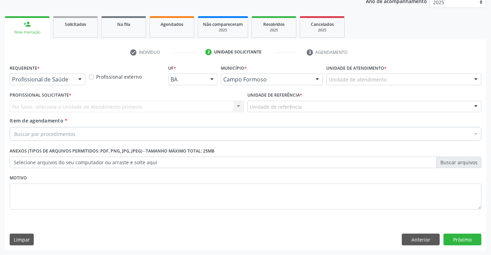
scroll to position [87, 0]
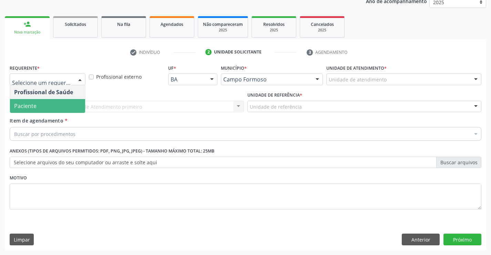
click at [42, 104] on span "Paciente" at bounding box center [47, 106] width 75 height 14
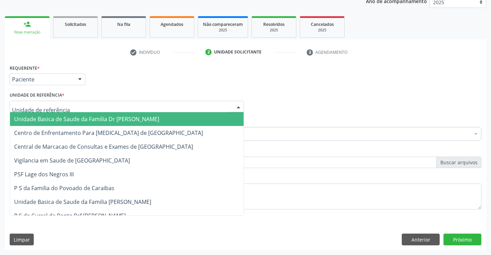
click at [67, 108] on div at bounding box center [127, 107] width 234 height 12
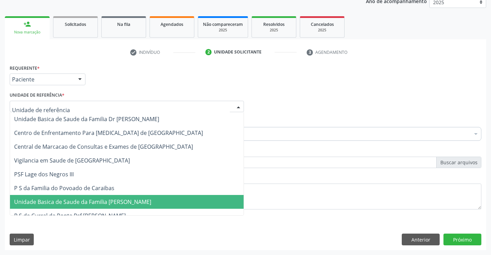
click at [69, 198] on span "Unidade Basica de Saude da Familia [PERSON_NAME]" at bounding box center [82, 202] width 137 height 8
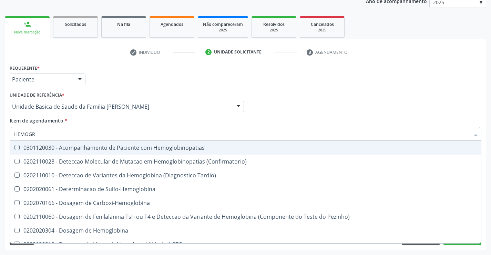
type input "HEMOGRA"
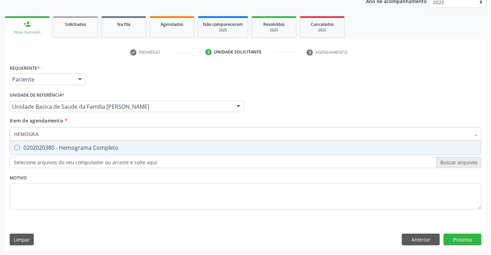
drag, startPoint x: 53, startPoint y: 148, endPoint x: 82, endPoint y: 114, distance: 44.8
click at [54, 148] on div "0202020380 - Hemograma Completo" at bounding box center [245, 148] width 463 height 6
checkbox Completo "true"
type input "HEMOGRA"
click at [104, 87] on div "Requerente * Paciente Profissional de Saúde Paciente Nenhum resultado encontrad…" at bounding box center [246, 76] width 476 height 27
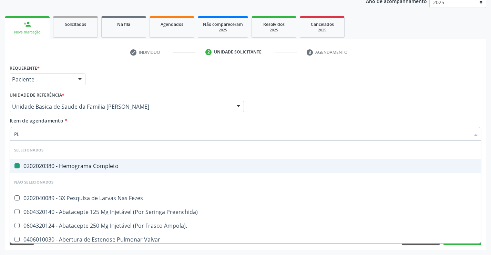
type input "PLA"
checkbox Completo "false"
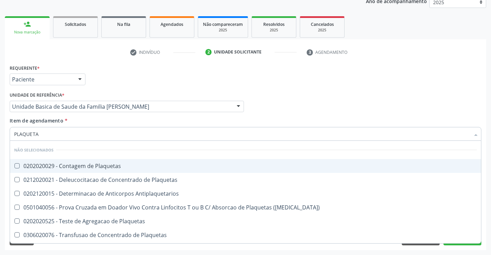
type input "PLAQUETAS"
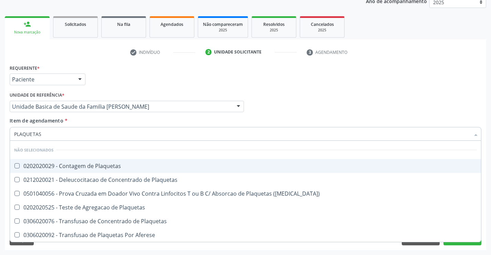
click at [77, 165] on div "0202020029 - Contagem de Plaquetas" at bounding box center [245, 166] width 463 height 6
checkbox Plaquetas "true"
click at [123, 99] on div "Unidade de referência * Unidade Basica de Saude da Familia Maninho Ferreira Uni…" at bounding box center [127, 101] width 234 height 22
checkbox Plaquetas "true"
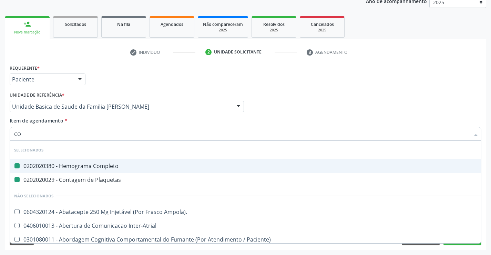
type input "COL"
checkbox Completo "false"
checkbox Plaquetas "false"
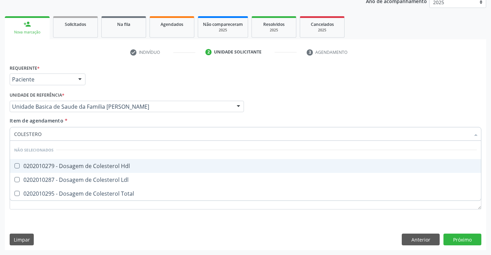
type input "COLESTEROL"
click at [82, 164] on div "0202010279 - Dosagem de Colesterol Hdl" at bounding box center [245, 166] width 463 height 6
checkbox Hdl "true"
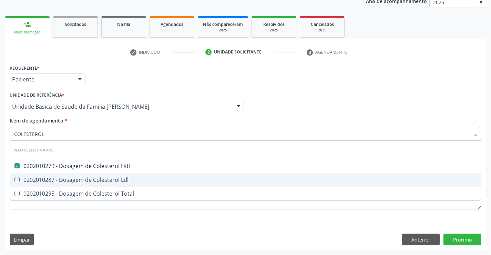
click at [80, 177] on div "0202010287 - Dosagem de Colesterol Ldl" at bounding box center [245, 180] width 463 height 6
checkbox Ldl "true"
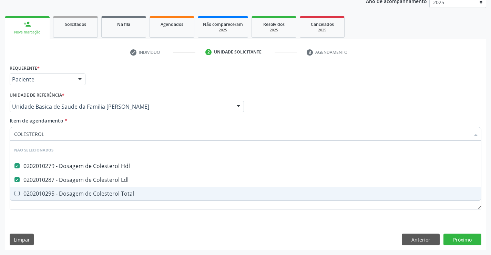
click at [76, 188] on span "0202010295 - Dosagem de Colesterol Total" at bounding box center [245, 194] width 471 height 14
checkbox Total "true"
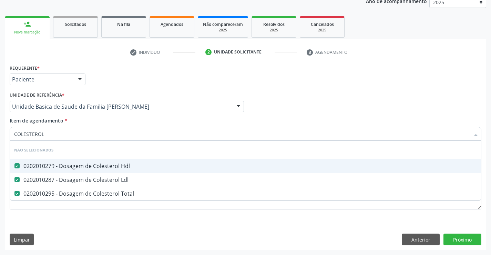
click at [112, 82] on div "Requerente * Paciente Profissional de Saúde Paciente Nenhum resultado encontrad…" at bounding box center [246, 76] width 476 height 27
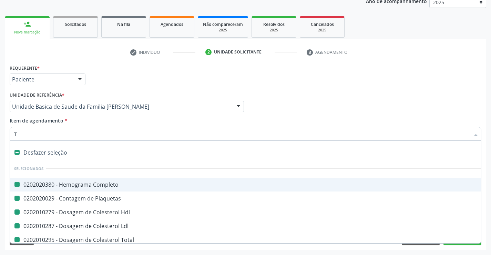
type input "TR"
checkbox Completo "false"
checkbox Plaquetas "false"
checkbox Hdl "false"
checkbox Ldl "false"
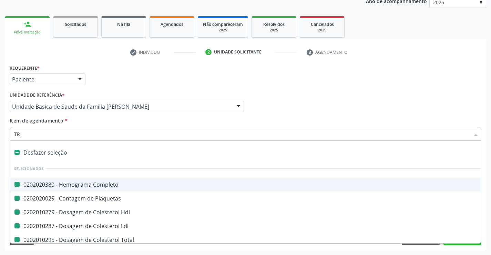
checkbox Total "false"
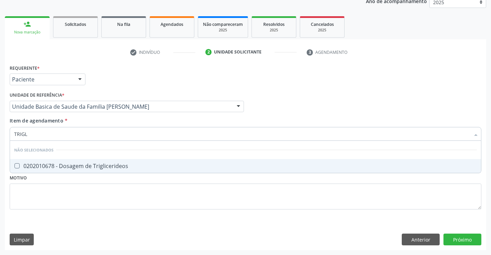
type input "TRIGLI"
click at [63, 164] on div "0202010678 - Dosagem de Triglicerideos" at bounding box center [245, 166] width 463 height 6
checkbox Triglicerideos "true"
click at [112, 62] on div "check Indivíduo 2 Unidade solicitante 3 Agendamento CNS * 706 0023 5100 6546 No…" at bounding box center [246, 148] width 482 height 203
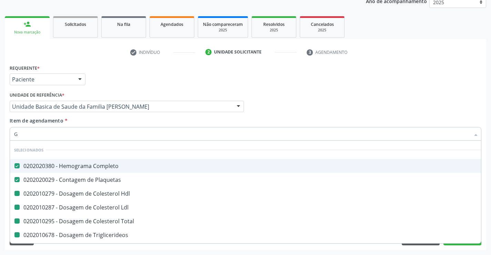
type input "GL"
checkbox Hdl "false"
checkbox Ldl "false"
checkbox Total "false"
checkbox Triglicerideos "false"
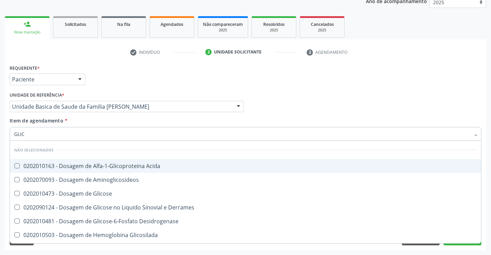
type input "GLICO"
checkbox Acida "false"
type input "GLICOSE"
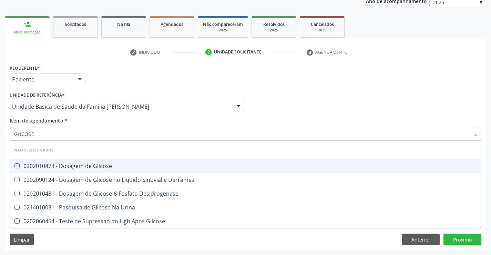
drag, startPoint x: 62, startPoint y: 165, endPoint x: 66, endPoint y: 161, distance: 5.6
click at [63, 164] on div "0202010473 - Dosagem de Glicose" at bounding box center [245, 166] width 463 height 6
checkbox Glicose "true"
click at [138, 72] on div "Requerente * Paciente Profissional de Saúde Paciente Nenhum resultado encontrad…" at bounding box center [246, 76] width 476 height 27
checkbox Desidrogenase "true"
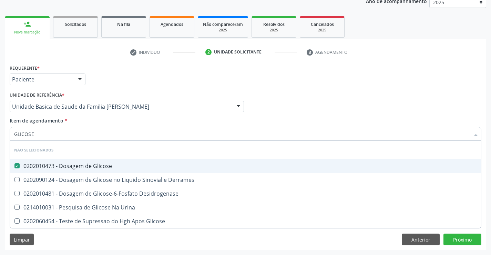
checkbox Urina "true"
checkbox Glicose "true"
checkbox Derrames "true"
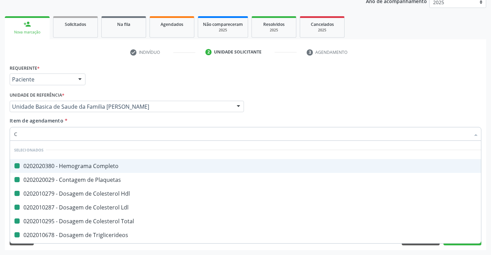
type input "CR"
checkbox Completo "false"
checkbox Hdl "false"
checkbox Ldl "false"
checkbox Total "false"
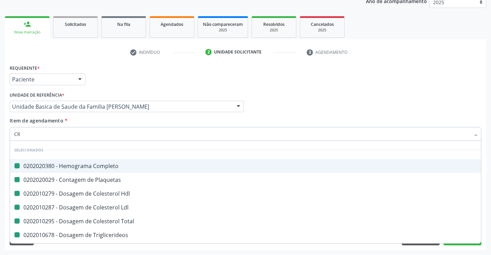
checkbox Plaquetas "false"
checkbox Triglicerideos "false"
checkbox Glicose "false"
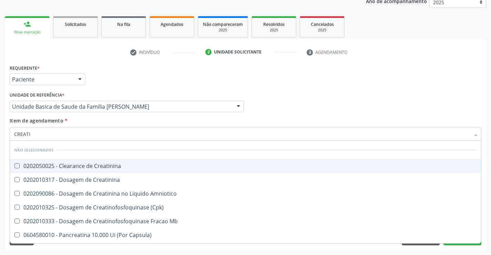
type input "CREATIN"
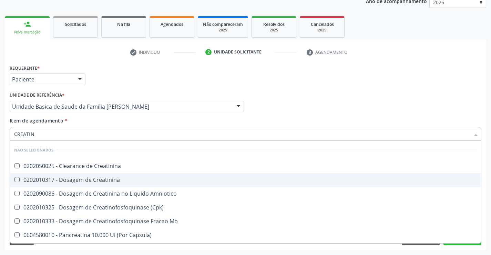
click at [56, 177] on div "0202010317 - Dosagem de Creatinina" at bounding box center [245, 180] width 463 height 6
checkbox Creatinina "true"
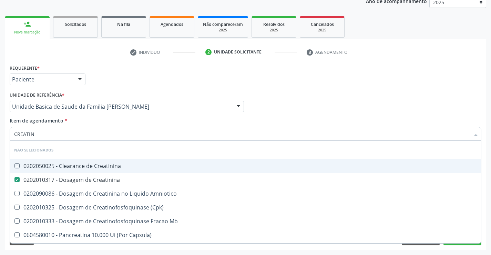
click at [130, 90] on div "Unidade de referência * Unidade Basica de Saude da Familia Maninho Ferreira Uni…" at bounding box center [127, 101] width 234 height 22
checkbox Creatinina "true"
checkbox Amniotico "true"
checkbox \(Cpk\) "true"
checkbox Mb "true"
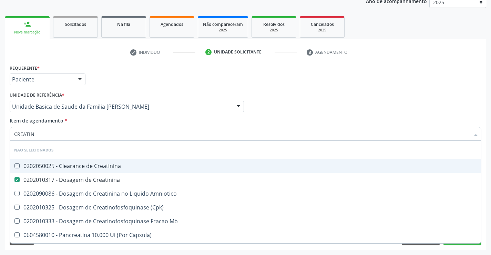
checkbox Capsula\) "true"
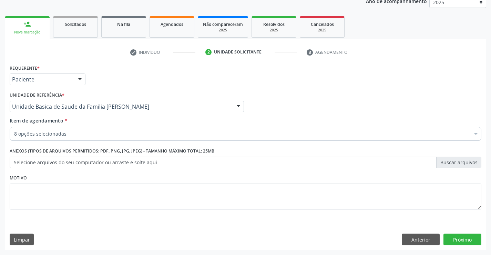
click at [472, 232] on div "Requerente * Paciente Profissional de Saúde Paciente Nenhum resultado encontrad…" at bounding box center [246, 156] width 482 height 187
click at [465, 239] on button "Próximo" at bounding box center [463, 239] width 38 height 12
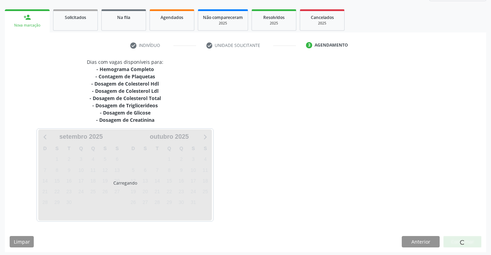
scroll to position [96, 0]
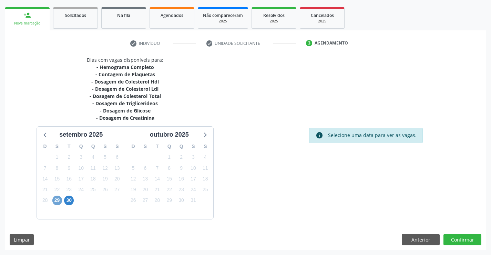
click at [54, 199] on span "29" at bounding box center [57, 201] width 10 height 10
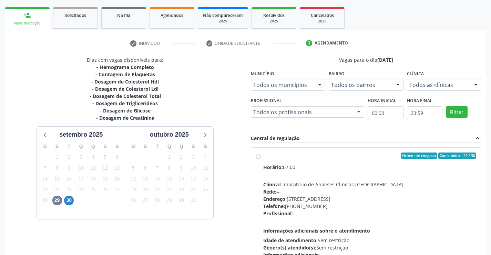
click at [327, 212] on div "Profissional: --" at bounding box center [369, 213] width 213 height 7
click at [261, 159] on input "Ordem de chegada Consumidos: 20 / 30 Horário: 07:00 Clínica: Laboratorio de Ana…" at bounding box center [258, 155] width 5 height 6
radio input "true"
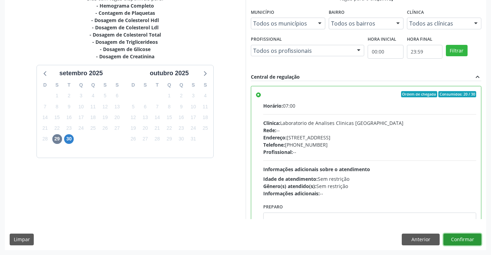
click at [456, 239] on button "Confirmar" at bounding box center [463, 239] width 38 height 12
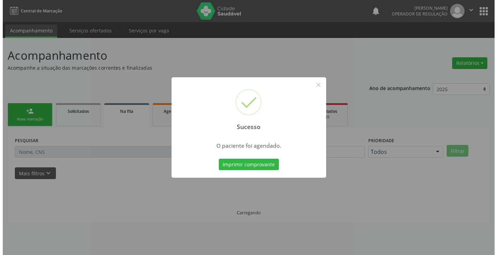
scroll to position [0, 0]
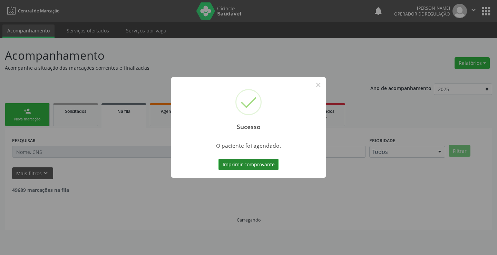
click at [248, 162] on button "Imprimir comprovante" at bounding box center [248, 165] width 60 height 12
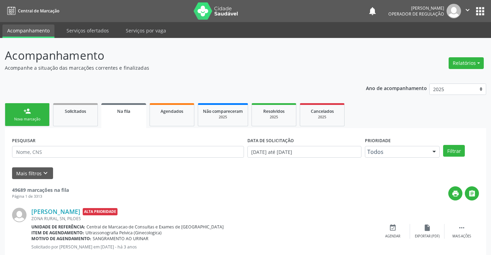
click at [466, 9] on icon "" at bounding box center [468, 10] width 8 height 8
click at [440, 47] on link "Sair" at bounding box center [451, 42] width 48 height 10
